Goal: Navigation & Orientation: Find specific page/section

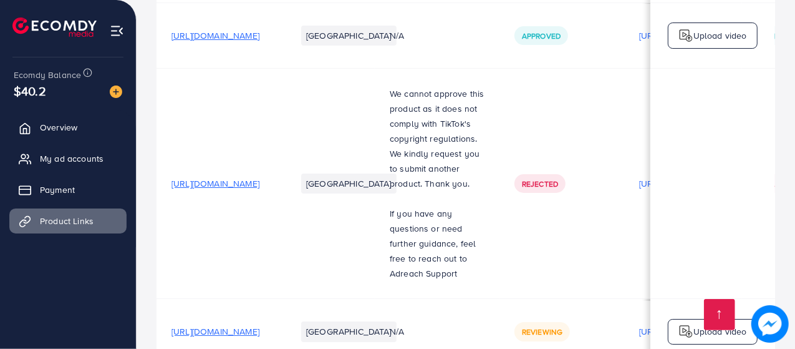
scroll to position [2354, 0]
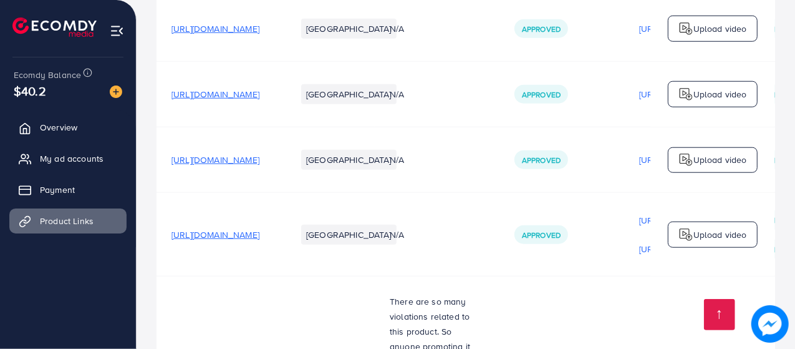
scroll to position [690, 0]
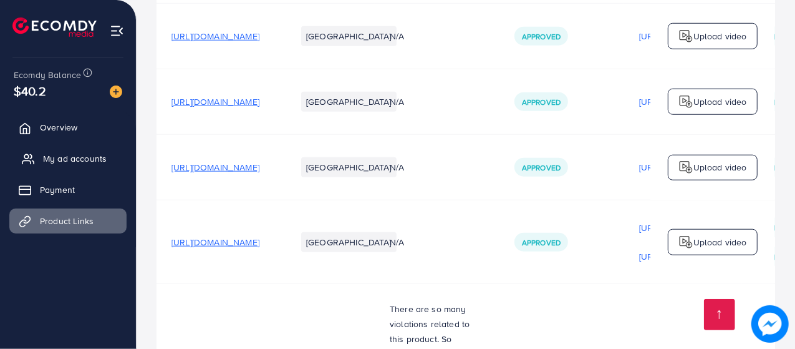
click at [69, 165] on link "My ad accounts" at bounding box center [67, 158] width 117 height 25
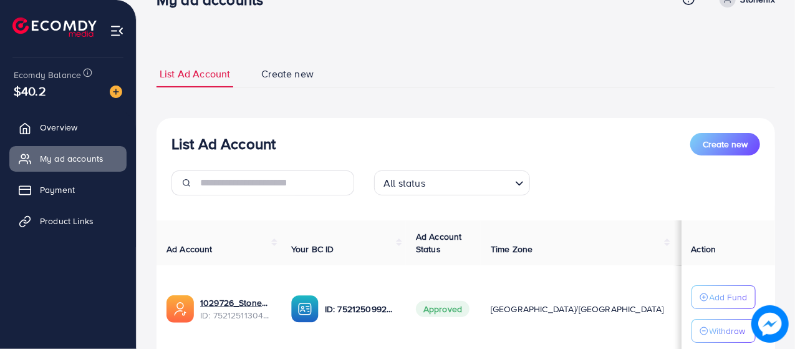
scroll to position [44, 0]
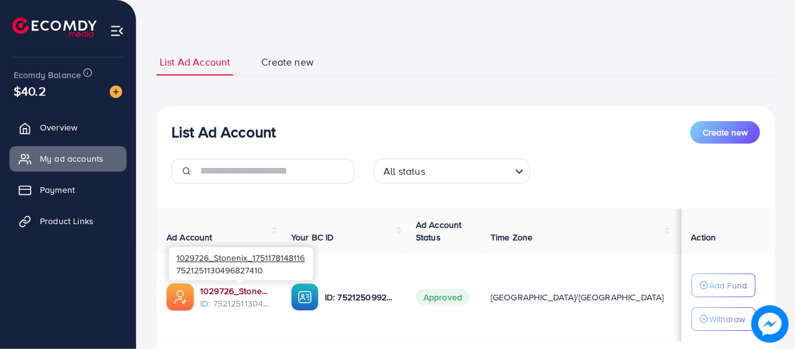
click at [235, 288] on link "1029726_Stonenix_1751178148116" at bounding box center [235, 290] width 71 height 12
click at [232, 289] on link "1029726_Stonenix_1751178148116" at bounding box center [235, 290] width 71 height 12
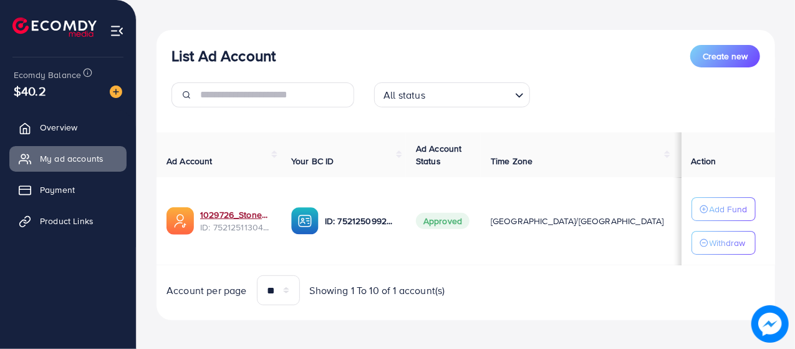
scroll to position [115, 0]
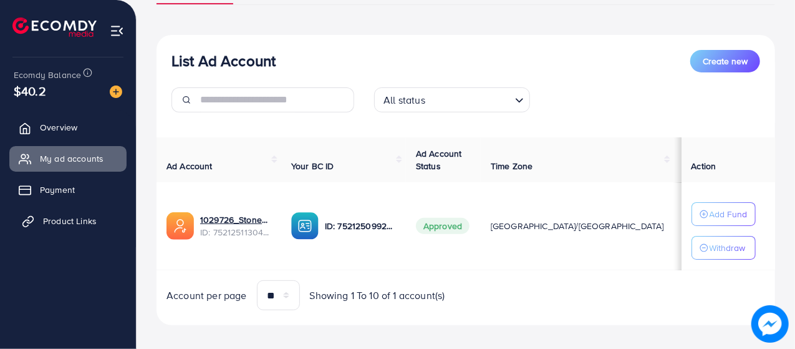
click at [14, 216] on link "Product Links" at bounding box center [67, 220] width 117 height 25
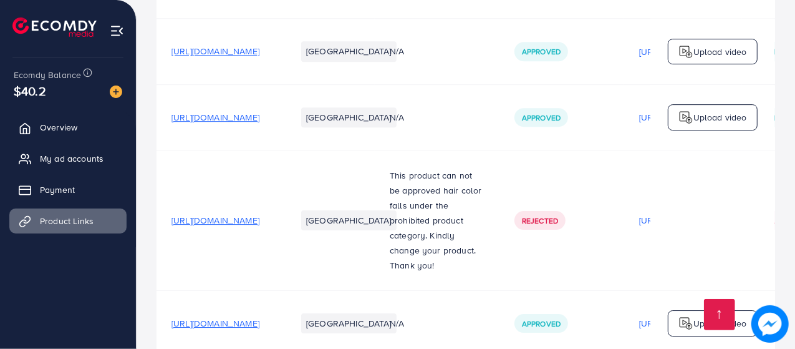
scroll to position [2354, 0]
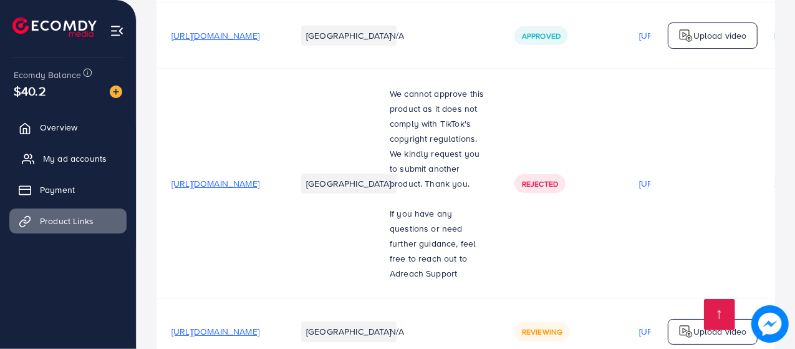
click at [96, 158] on span "My ad accounts" at bounding box center [75, 158] width 64 height 12
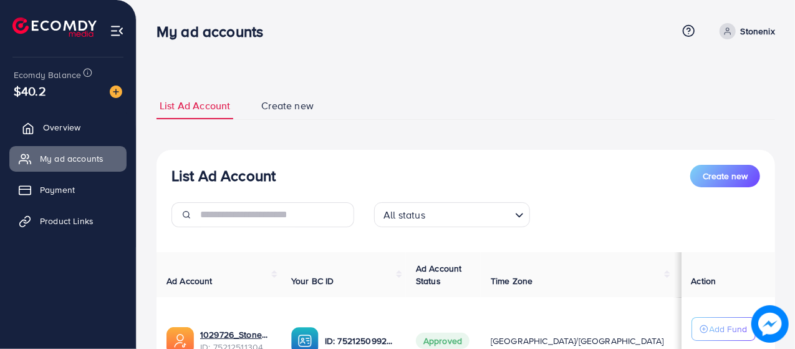
click at [51, 128] on span "Overview" at bounding box center [61, 127] width 37 height 12
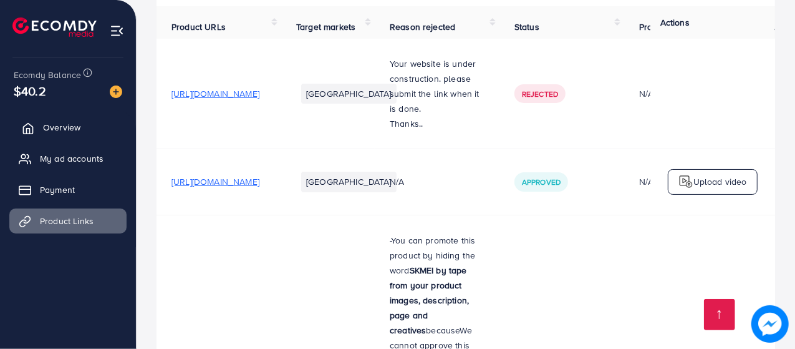
scroll to position [127, 0]
click at [58, 125] on span "Overview" at bounding box center [61, 127] width 37 height 12
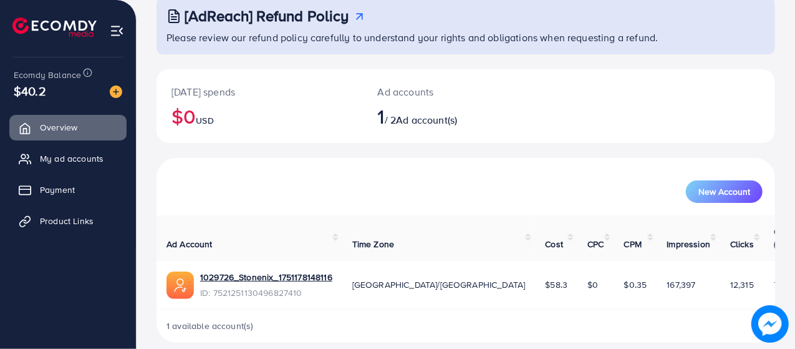
scroll to position [80, 0]
